Goal: Complete application form

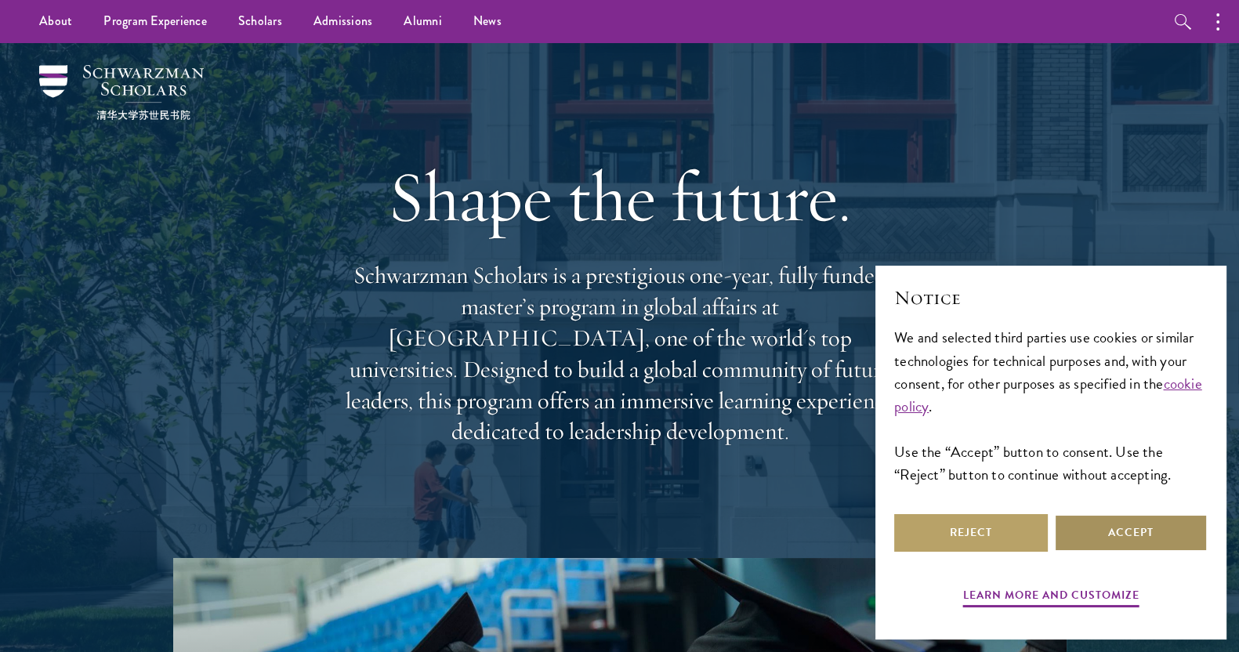
click at [1120, 532] on button "Accept" at bounding box center [1131, 533] width 154 height 38
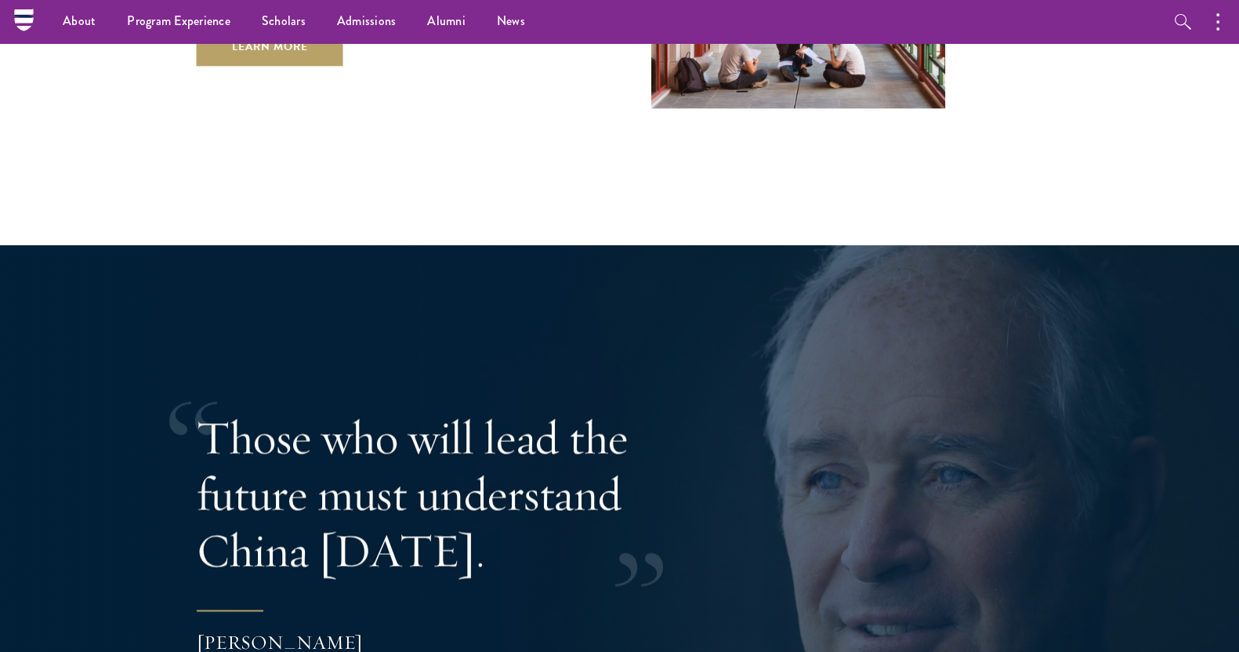
scroll to position [2866, 0]
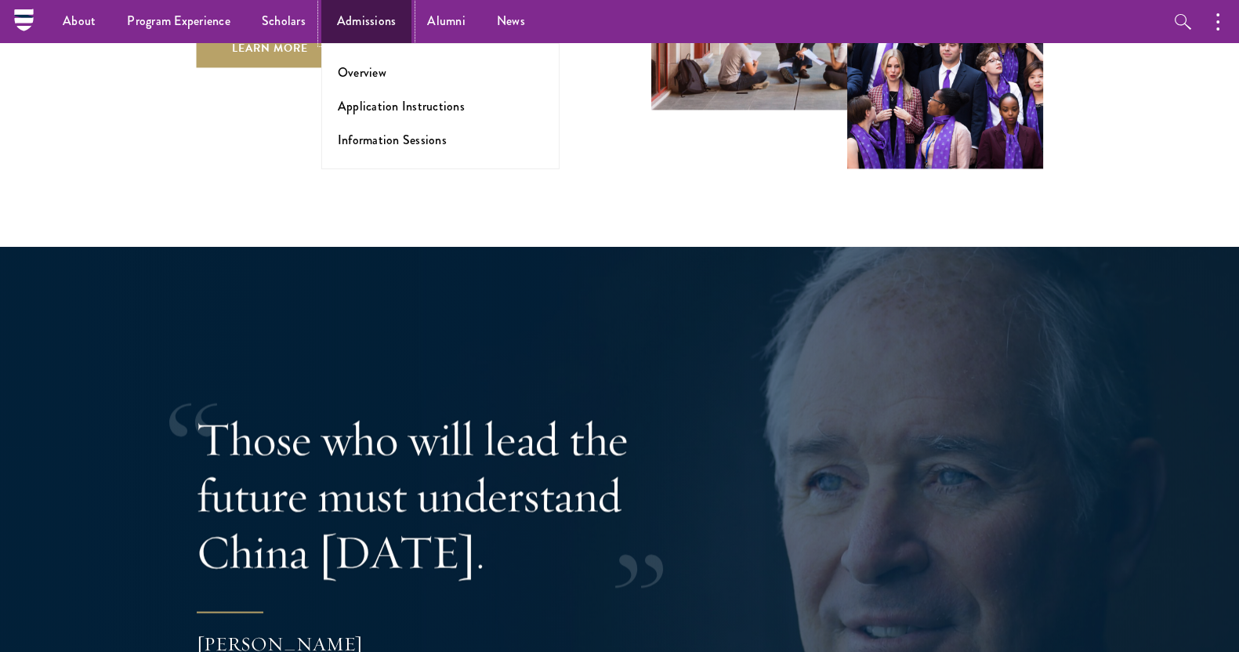
click at [377, 13] on link "Admissions" at bounding box center [366, 21] width 91 height 43
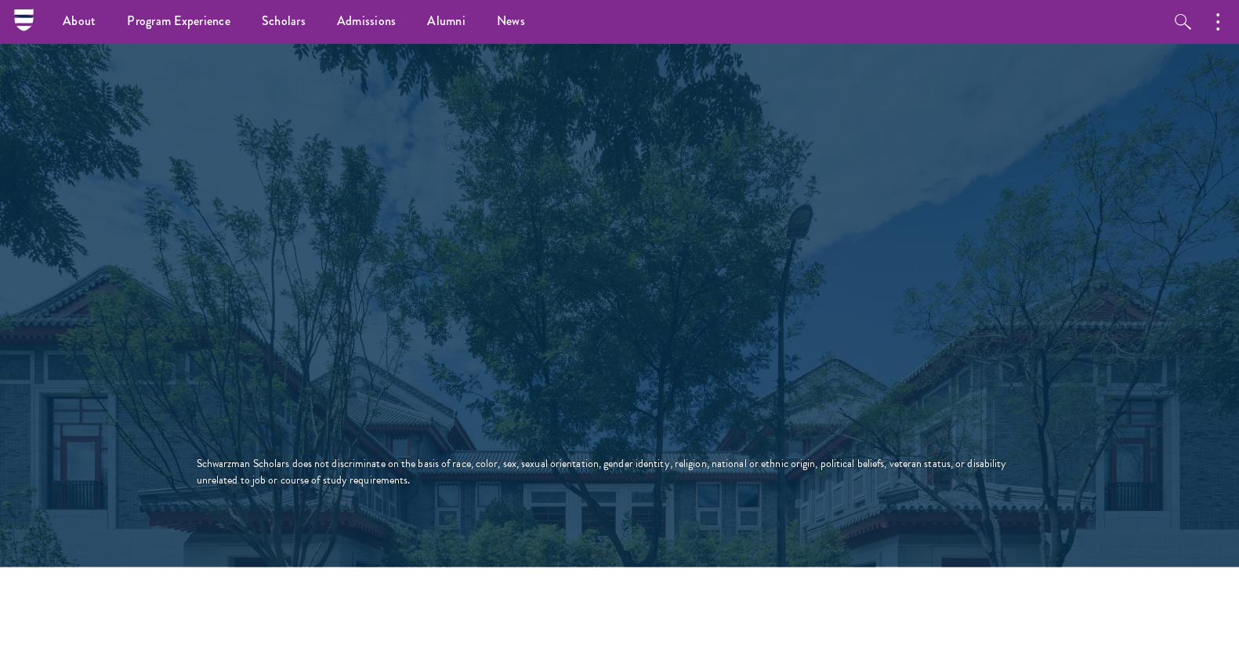
scroll to position [2726, 0]
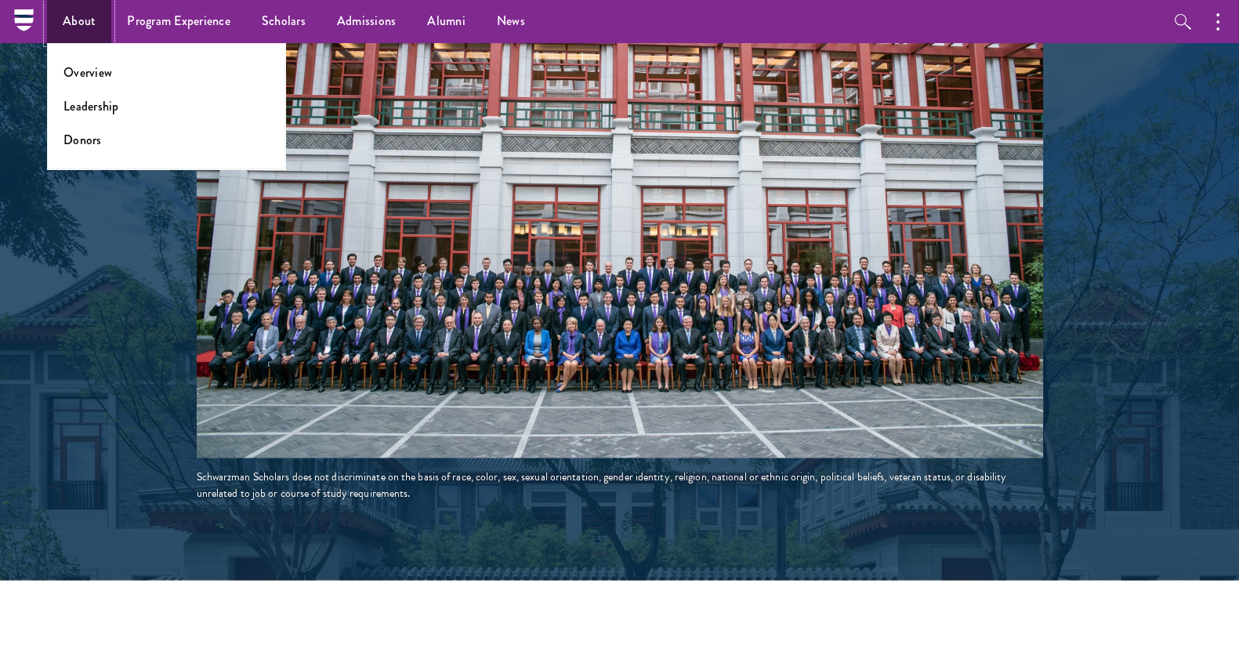
click at [67, 31] on link "About" at bounding box center [79, 21] width 64 height 43
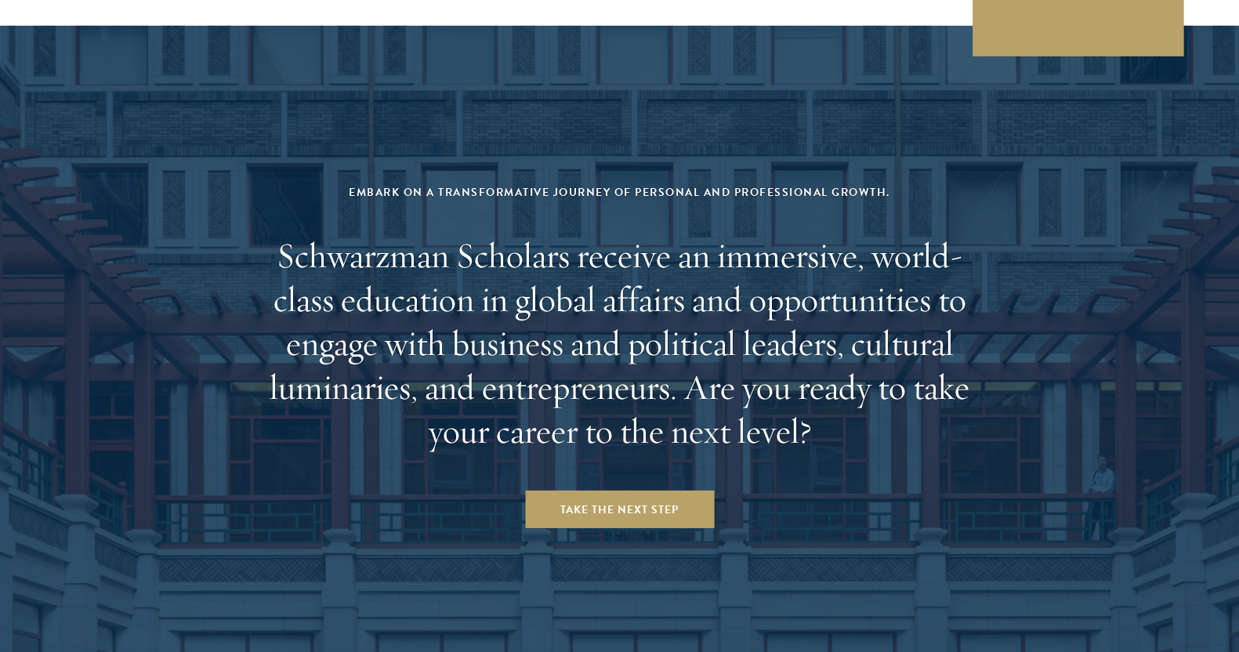
scroll to position [6350, 0]
click at [591, 491] on link "Take the Next Step" at bounding box center [619, 510] width 189 height 38
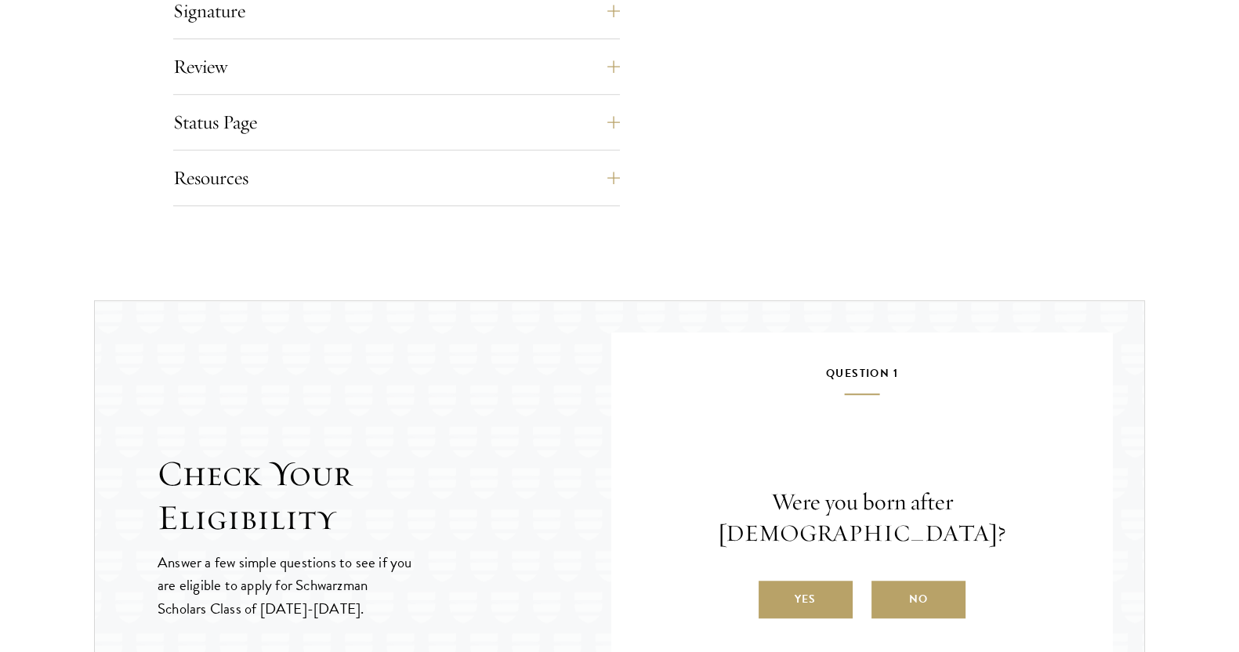
scroll to position [1414, 0]
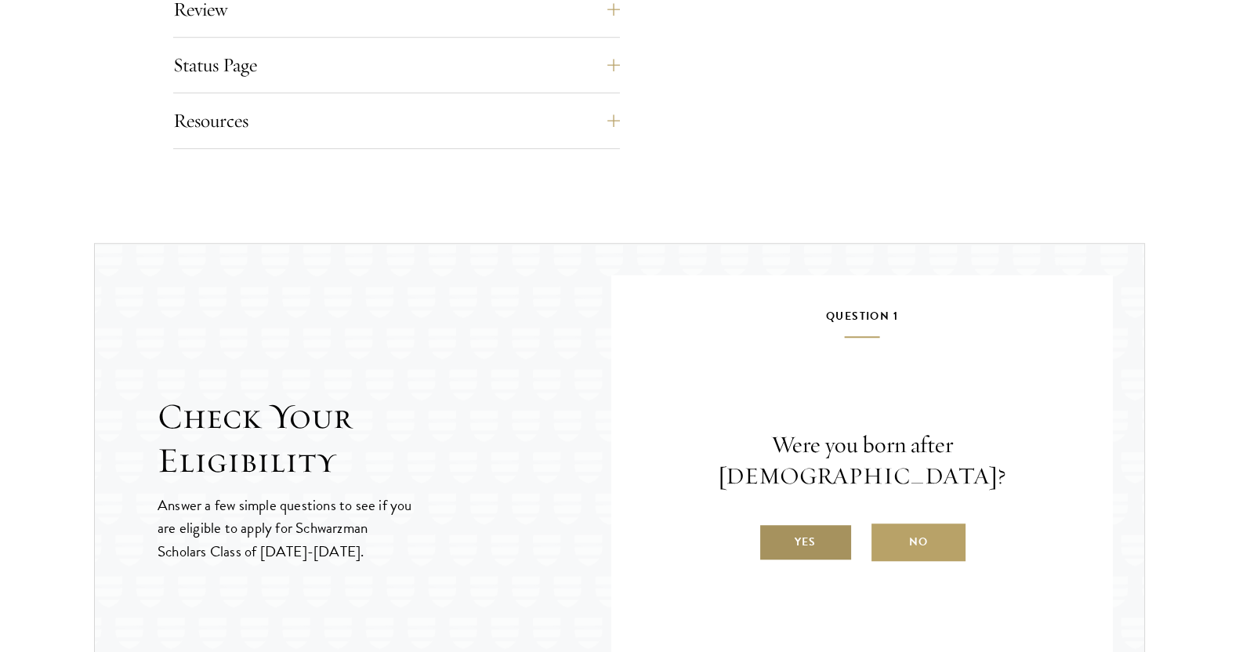
click at [803, 530] on label "Yes" at bounding box center [805, 542] width 94 height 38
click at [773, 530] on input "Yes" at bounding box center [765, 532] width 14 height 14
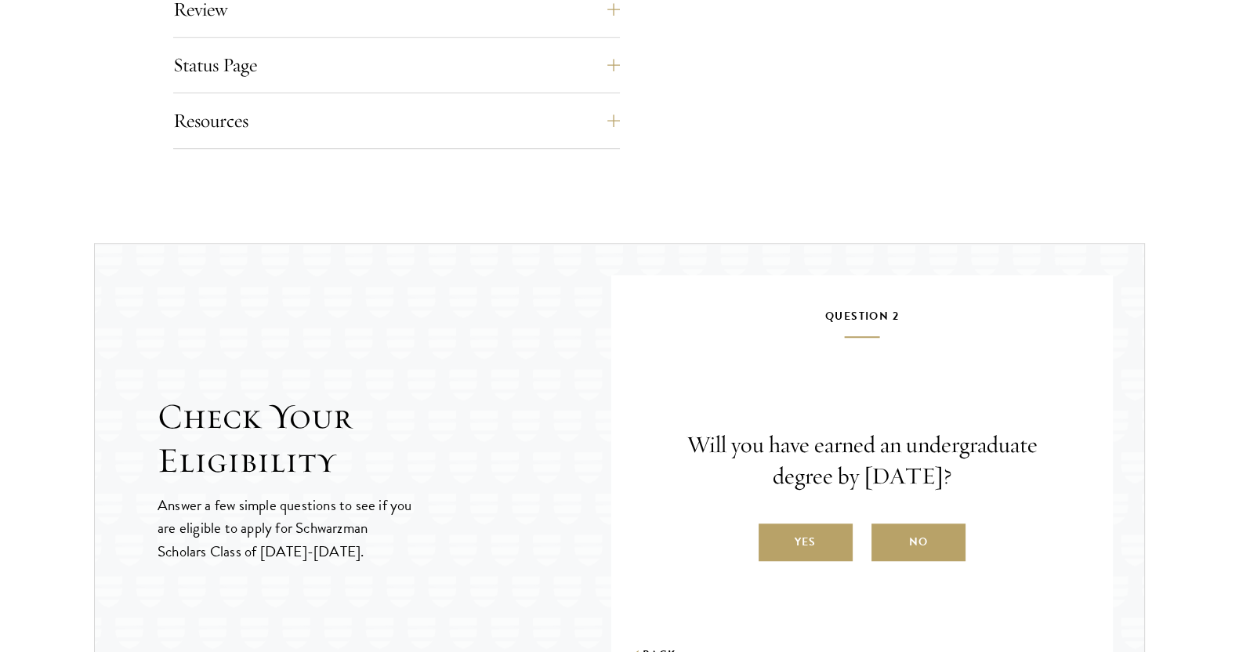
click at [803, 530] on label "Yes" at bounding box center [805, 542] width 94 height 38
click at [773, 530] on input "Yes" at bounding box center [765, 532] width 14 height 14
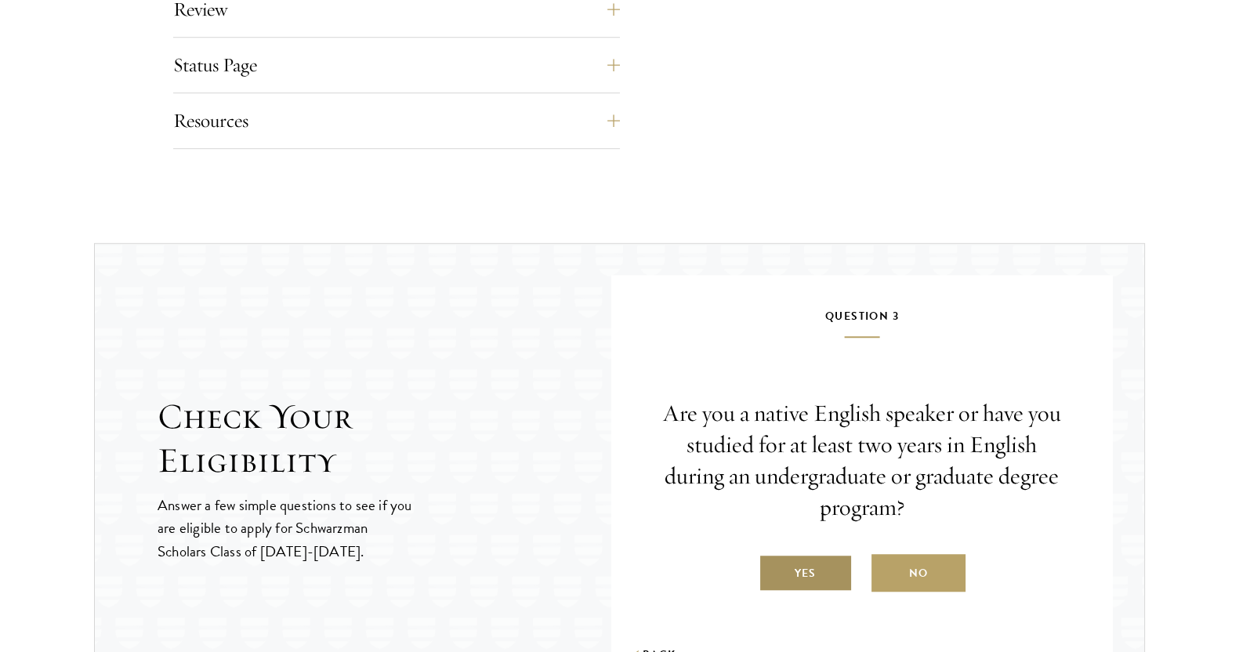
click at [807, 577] on label "Yes" at bounding box center [805, 573] width 94 height 38
click at [773, 570] on input "Yes" at bounding box center [765, 563] width 14 height 14
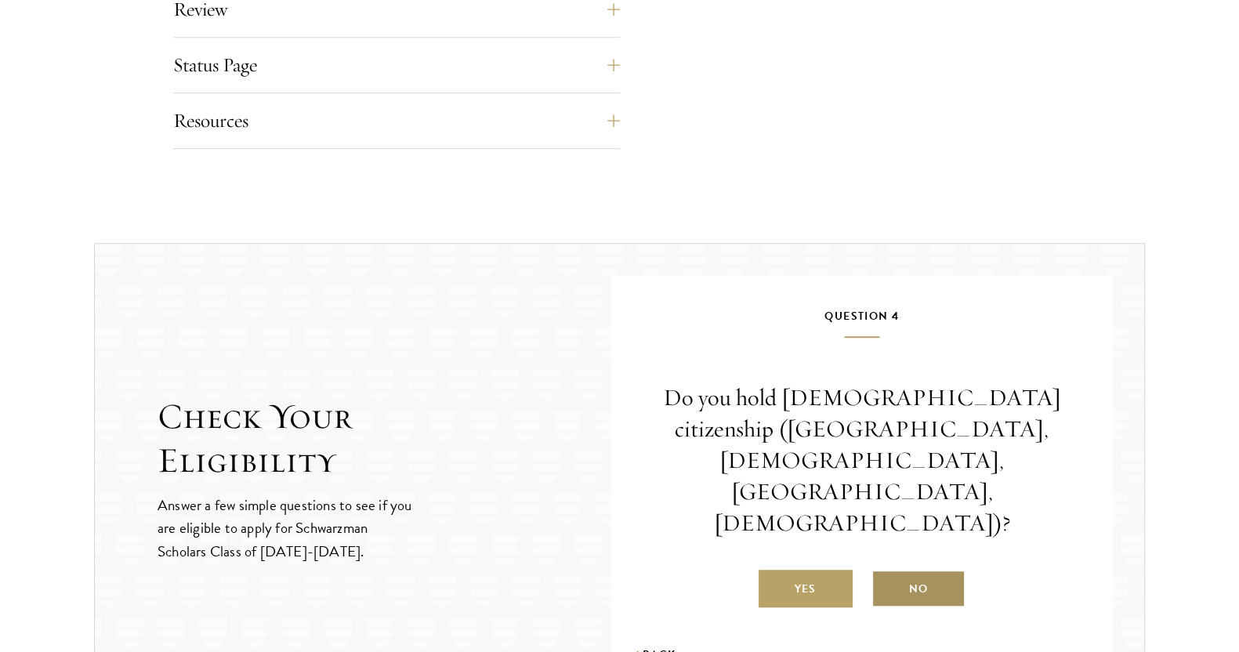
click at [913, 570] on label "No" at bounding box center [918, 589] width 94 height 38
click at [885, 572] on input "No" at bounding box center [878, 579] width 14 height 14
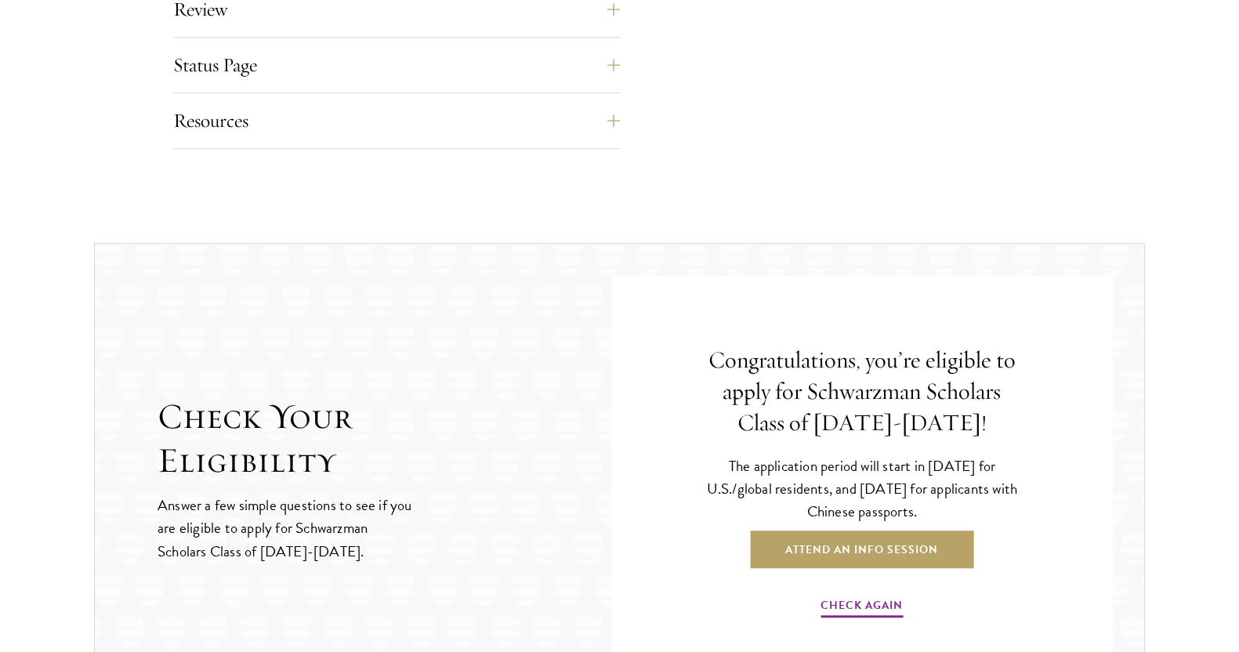
drag, startPoint x: 700, startPoint y: 487, endPoint x: 944, endPoint y: 507, distance: 245.3
click at [944, 507] on p "The application period will start in [DATE] for U.S./global residents, and [DAT…" at bounding box center [861, 488] width 329 height 68
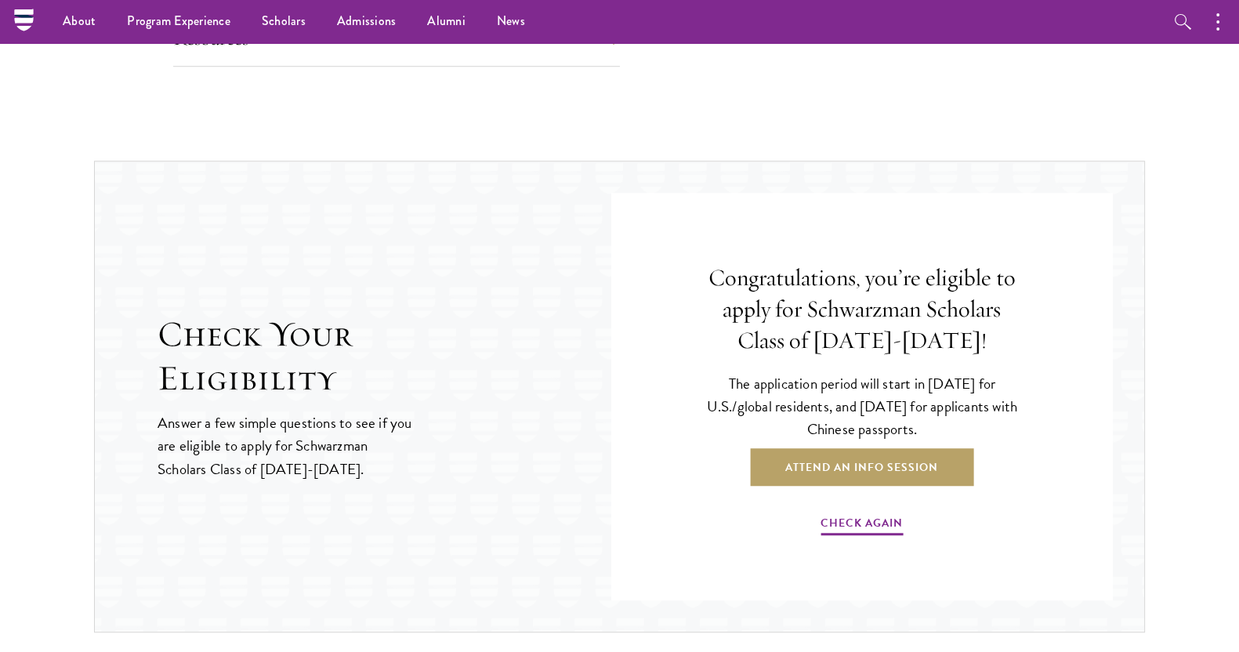
scroll to position [1494, 0]
